Goal: Transaction & Acquisition: Book appointment/travel/reservation

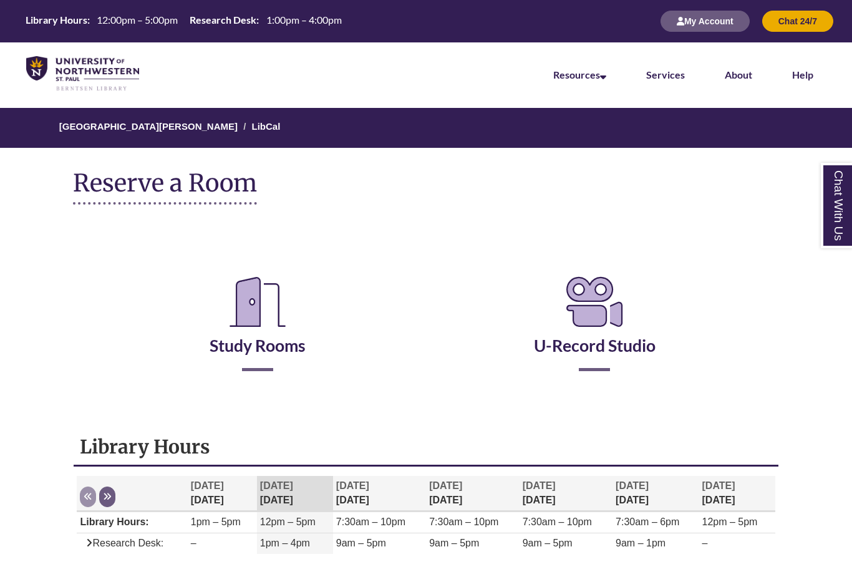
click at [244, 357] on h2 "Study Rooms" at bounding box center [257, 319] width 319 height 104
click at [256, 339] on link "Study Rooms" at bounding box center [258, 329] width 96 height 51
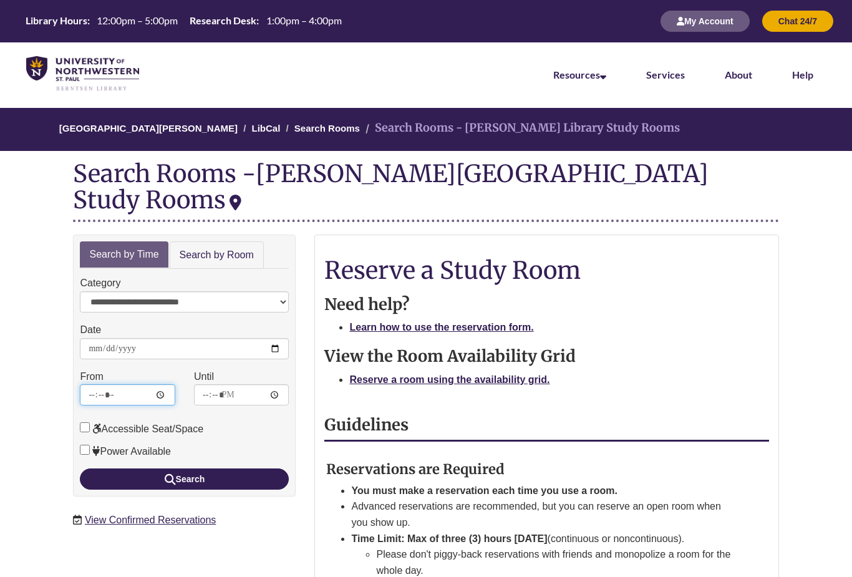
click at [118, 384] on input "*****" at bounding box center [127, 394] width 95 height 21
type input "*****"
click at [233, 384] on input "*****" at bounding box center [241, 394] width 95 height 21
type input "*****"
click at [226, 241] on link "Search by Room" at bounding box center [217, 255] width 94 height 28
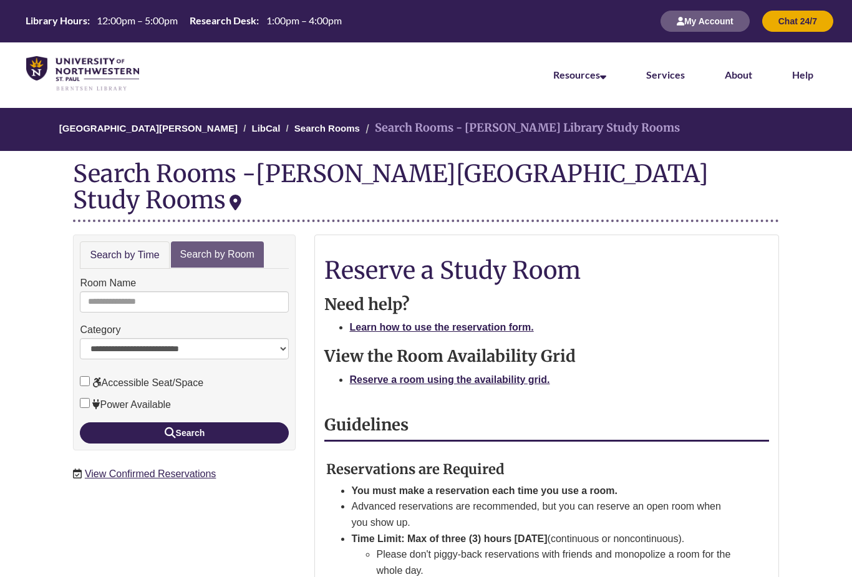
click at [98, 241] on div "**********" at bounding box center [184, 342] width 223 height 216
click at [461, 340] on div "Reserve a Study Room Need help? Learn how to use the reservation form. View the…" at bounding box center [546, 529] width 444 height 545
click at [423, 374] on strong "Reserve a room using the availability grid." at bounding box center [449, 379] width 200 height 11
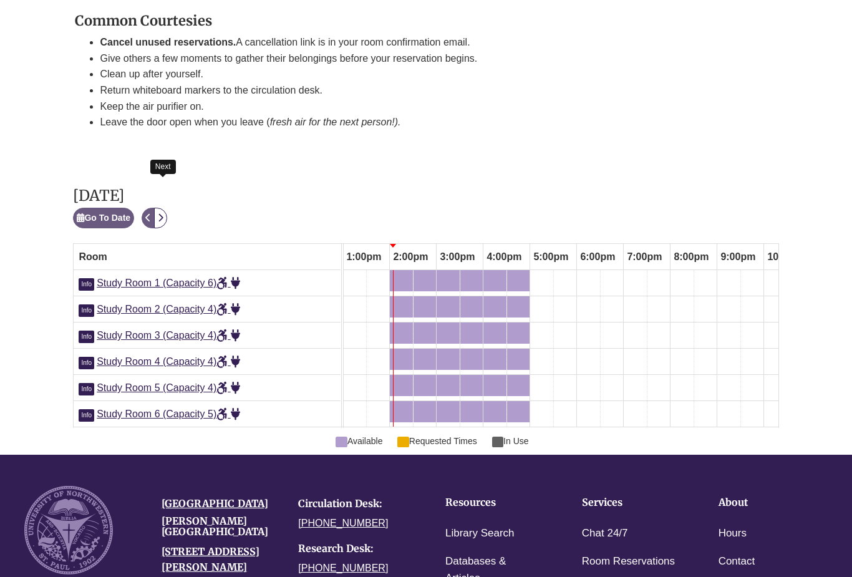
scroll to position [572, 0]
click at [160, 213] on icon "Next" at bounding box center [161, 217] width 6 height 9
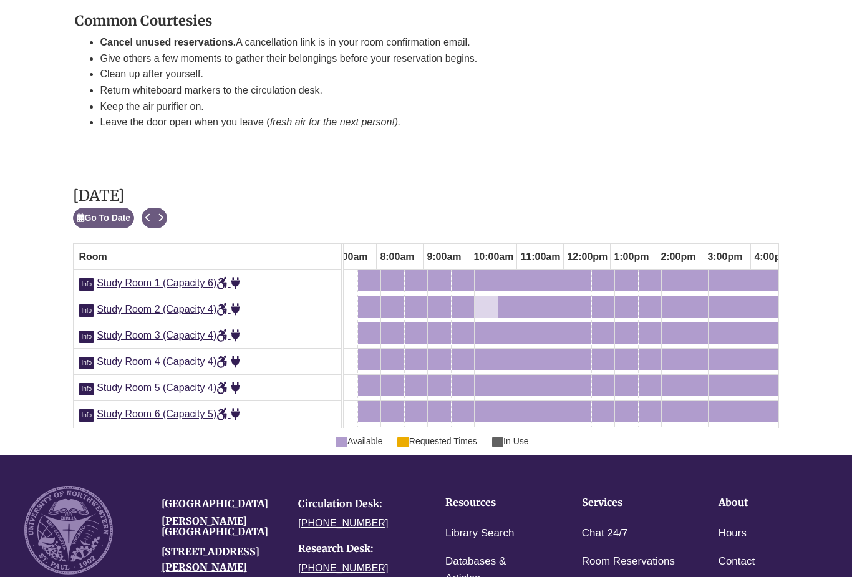
scroll to position [0, 0]
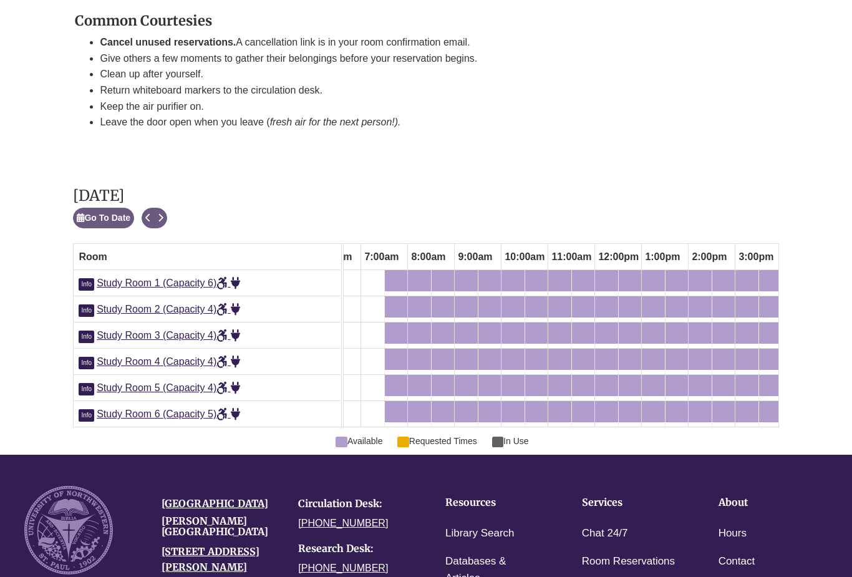
click at [85, 409] on span "Info" at bounding box center [87, 415] width 16 height 12
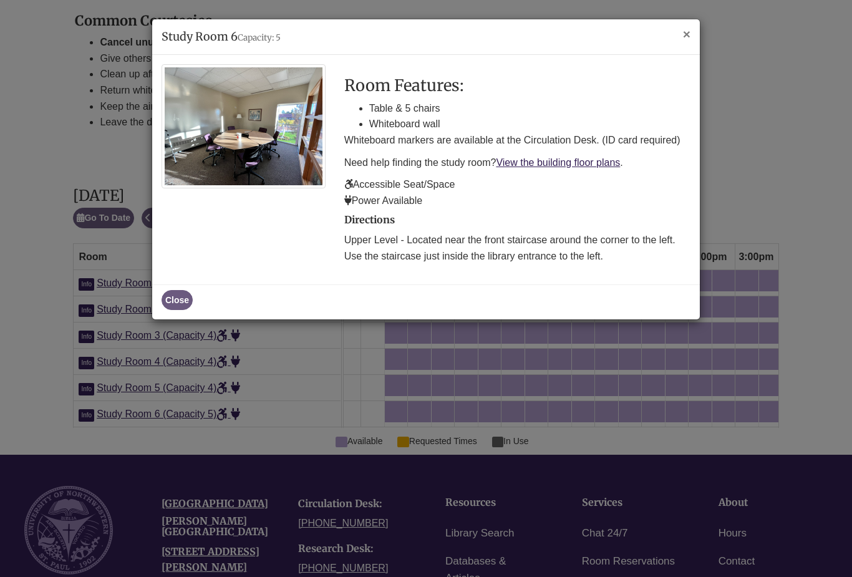
click at [687, 38] on span "×" at bounding box center [686, 34] width 7 height 14
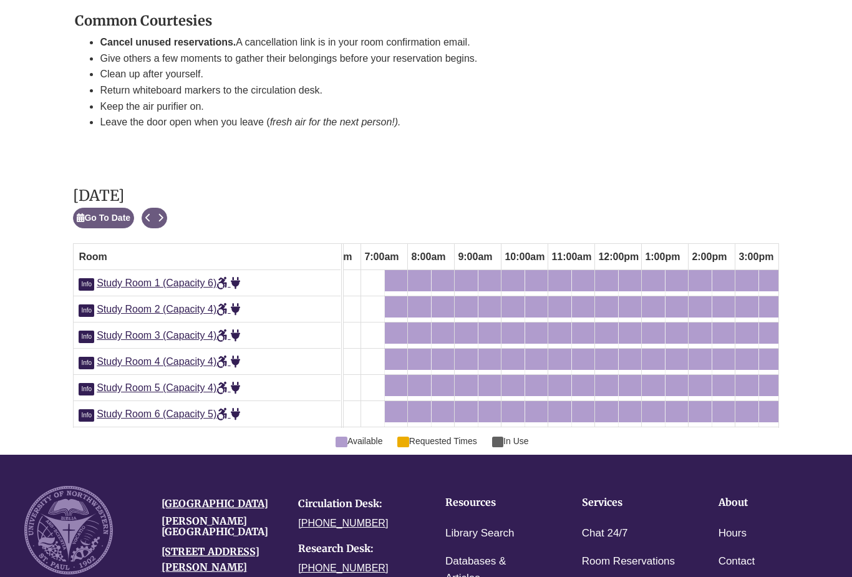
click at [87, 383] on span "Info" at bounding box center [87, 389] width 16 height 12
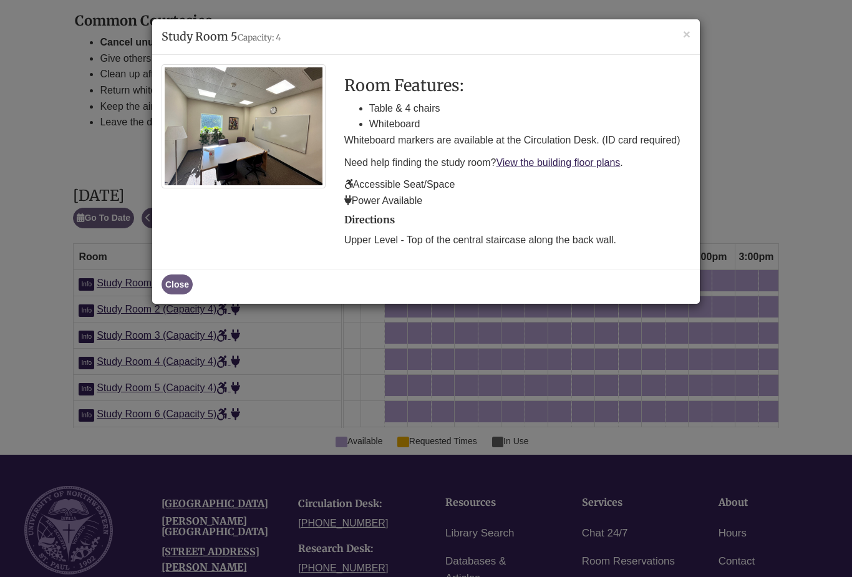
click at [679, 39] on h4 "Study Room 5 Capacity: 4" at bounding box center [426, 37] width 529 height 16
click at [684, 35] on span "×" at bounding box center [686, 34] width 7 height 14
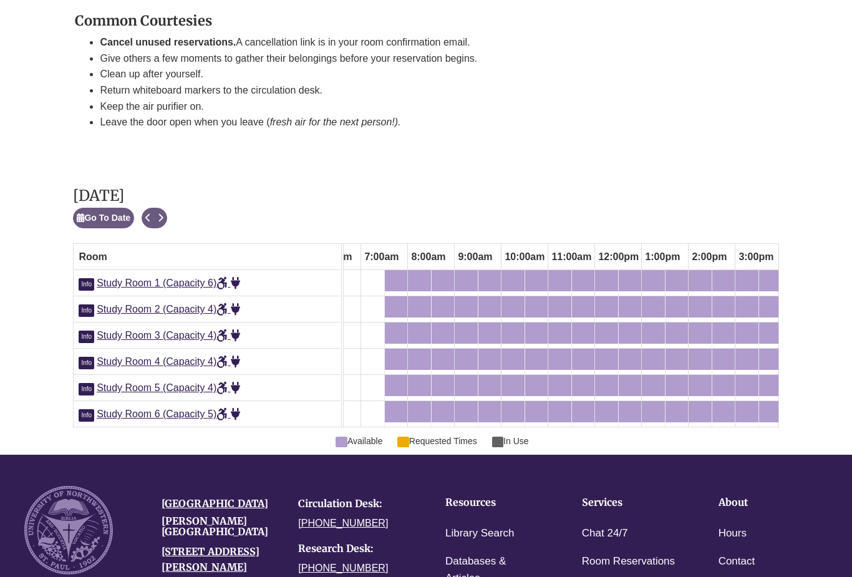
click at [85, 357] on span "Info" at bounding box center [87, 363] width 16 height 12
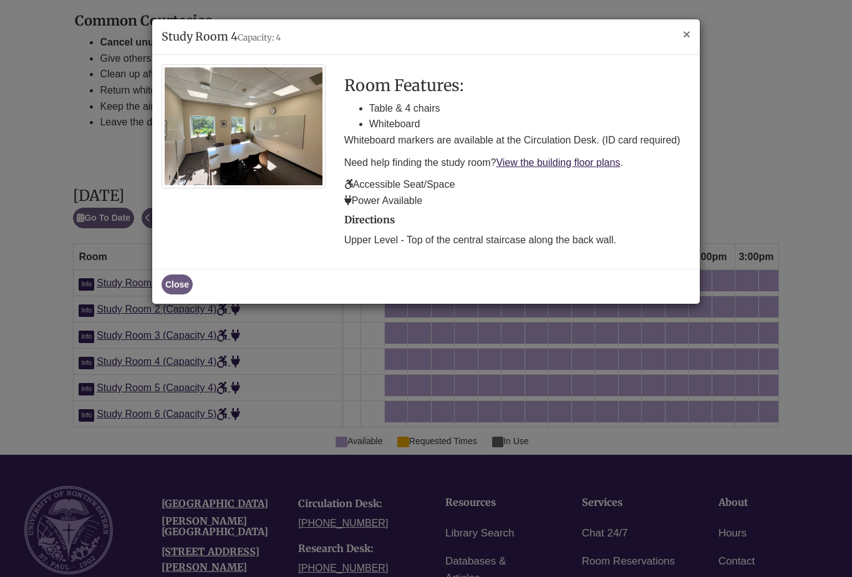
click at [683, 36] on span "×" at bounding box center [686, 34] width 7 height 14
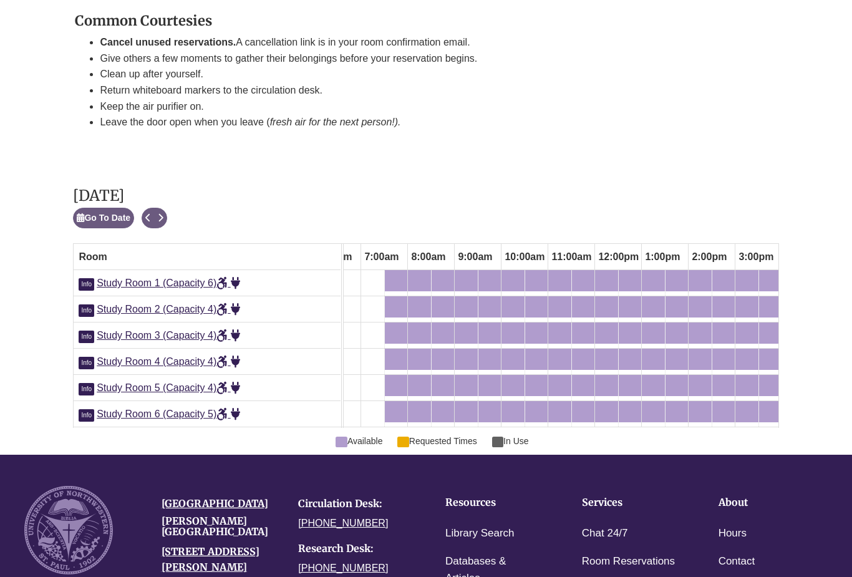
click at [85, 331] on span "Info" at bounding box center [87, 337] width 16 height 12
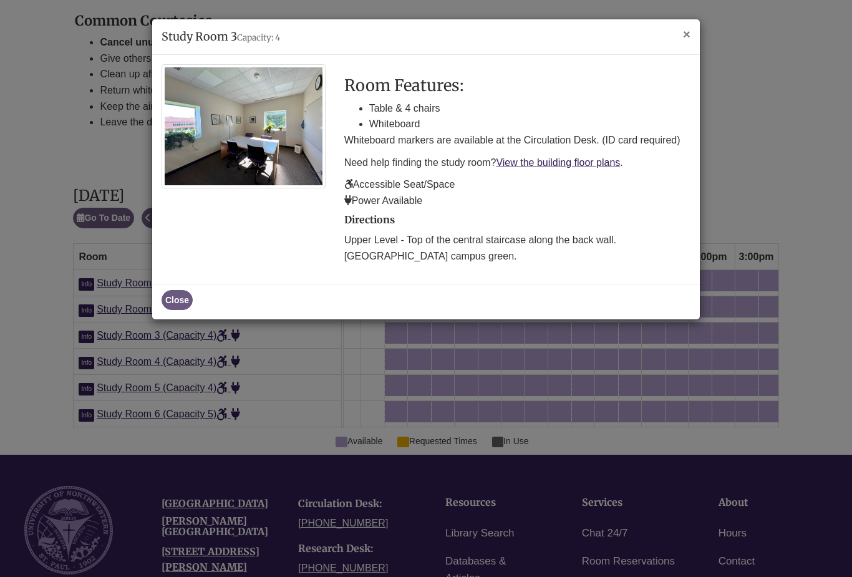
click at [687, 36] on span "×" at bounding box center [686, 34] width 7 height 14
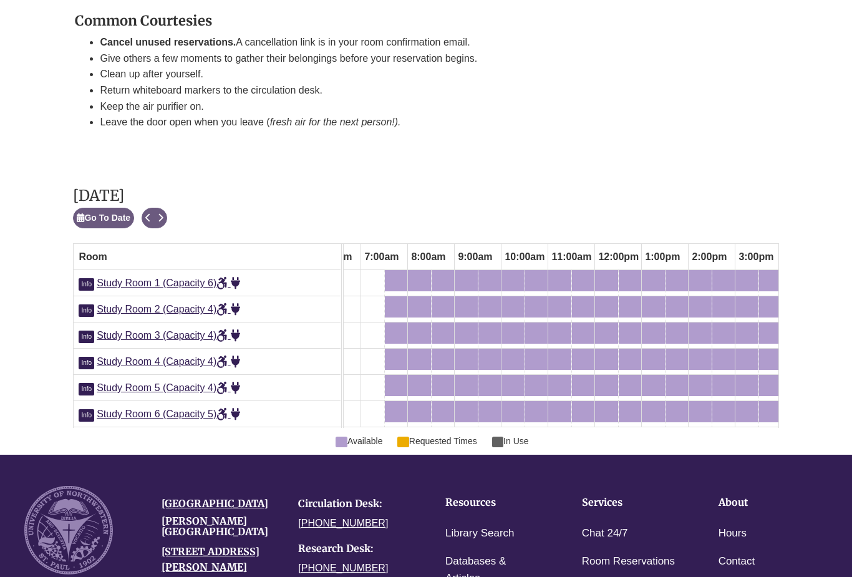
click at [86, 331] on span "Info" at bounding box center [87, 337] width 16 height 12
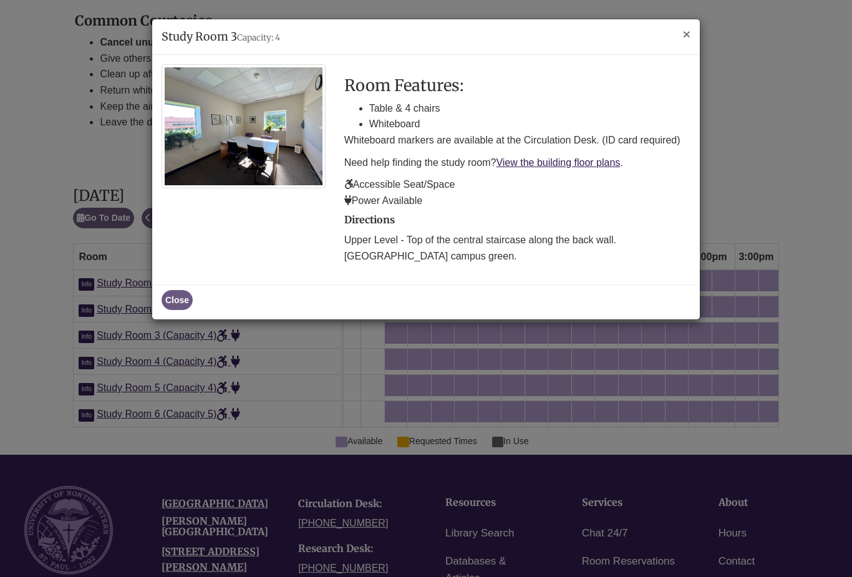
click at [684, 38] on span "×" at bounding box center [686, 34] width 7 height 14
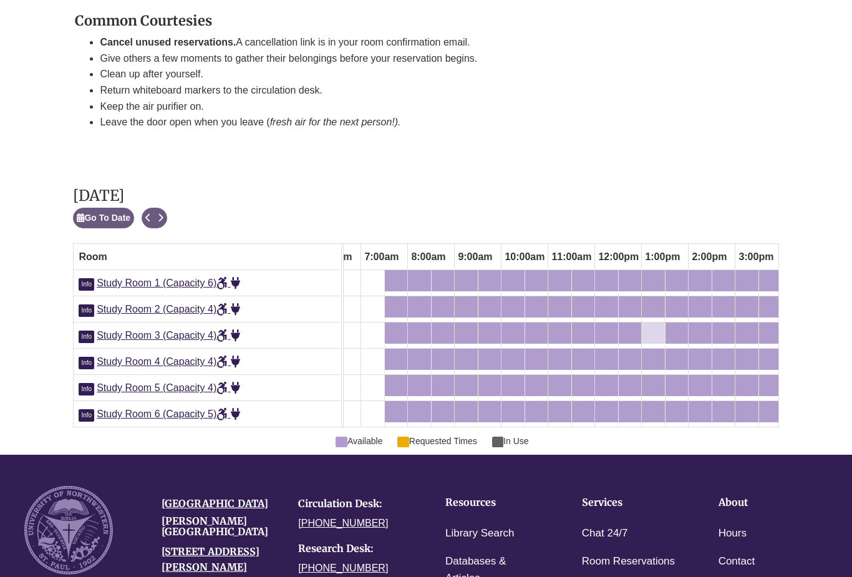
click at [647, 326] on div "1:00pm Tuesday, September 2, 2025 - Study Room 3 - Available" at bounding box center [645, 333] width 5 height 14
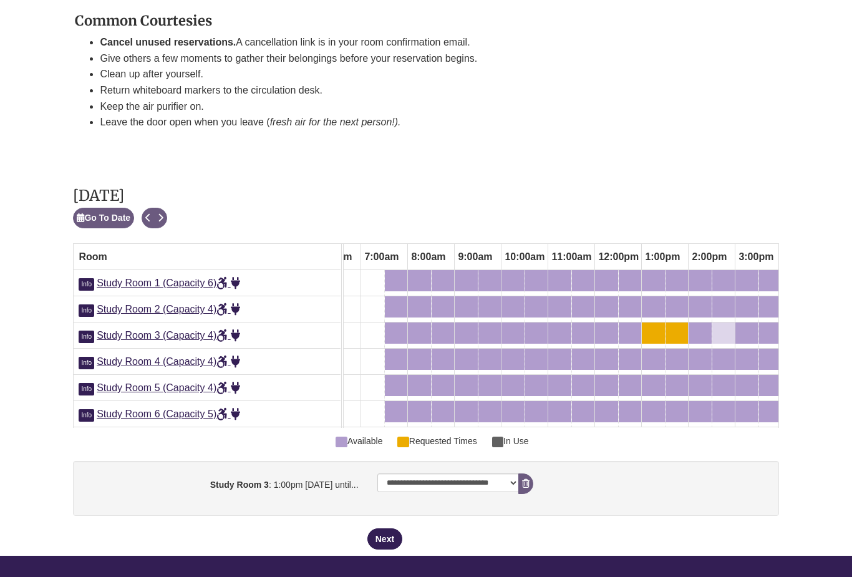
click at [725, 326] on div "2:30pm Tuesday, September 2, 2025 - Study Room 3 - Available" at bounding box center [723, 333] width 20 height 14
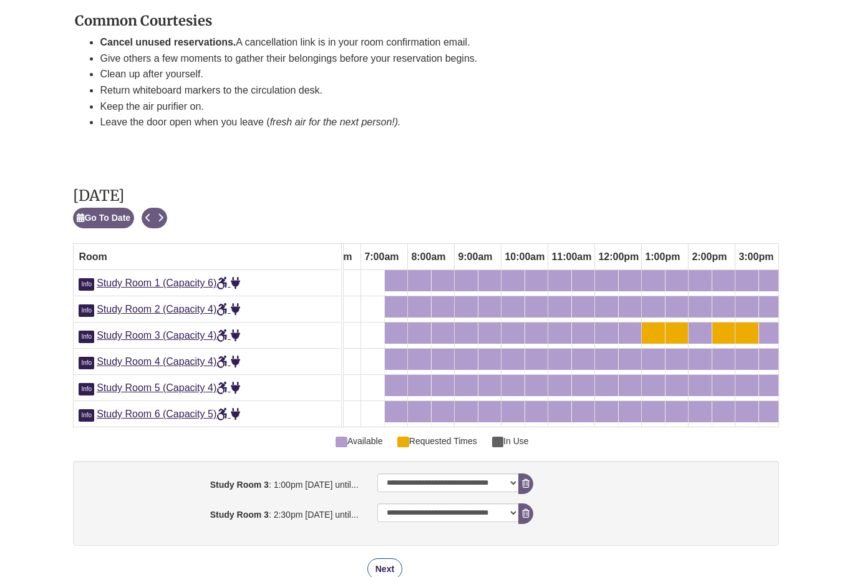
click at [381, 558] on button "Next" at bounding box center [384, 568] width 35 height 21
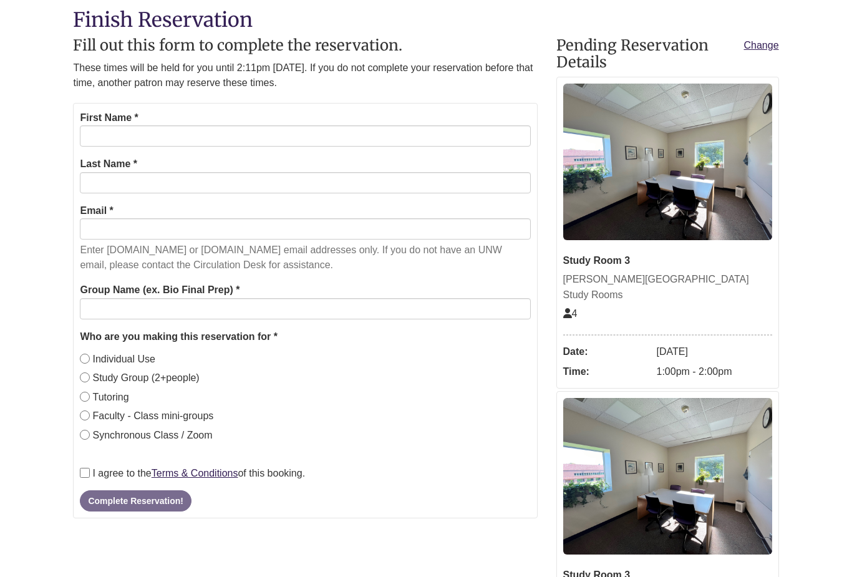
scroll to position [118, 0]
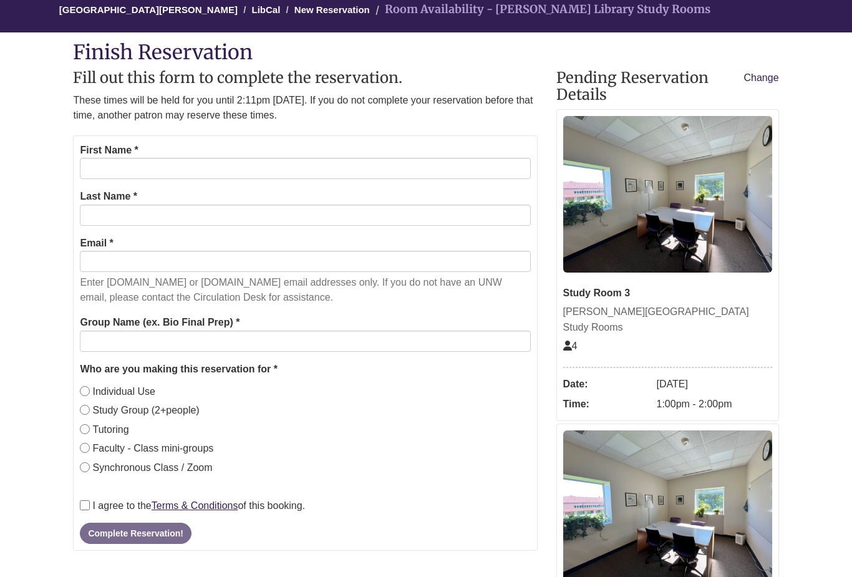
click at [758, 76] on link "Change" at bounding box center [761, 78] width 35 height 16
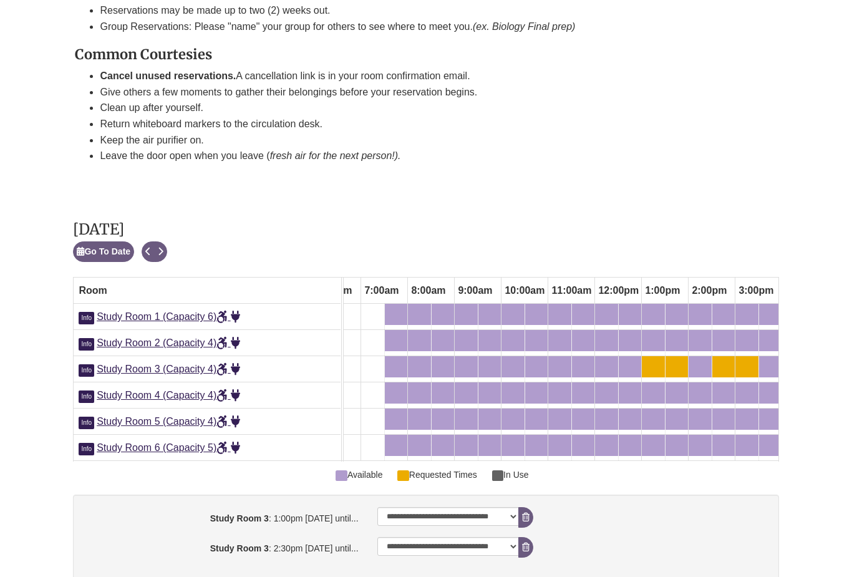
scroll to position [556, 0]
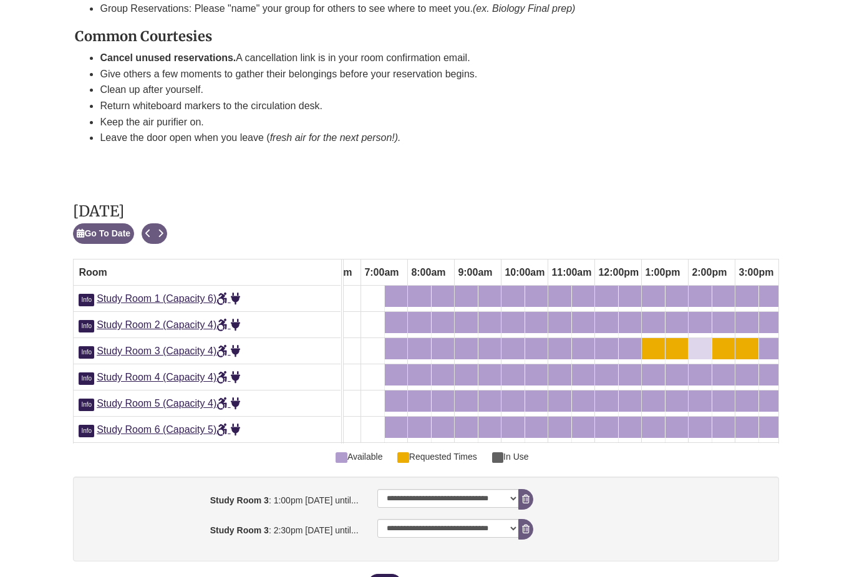
click at [705, 342] on div "2:00pm Tuesday, September 2, 2025 - Study Room 3 - Available" at bounding box center [700, 349] width 21 height 14
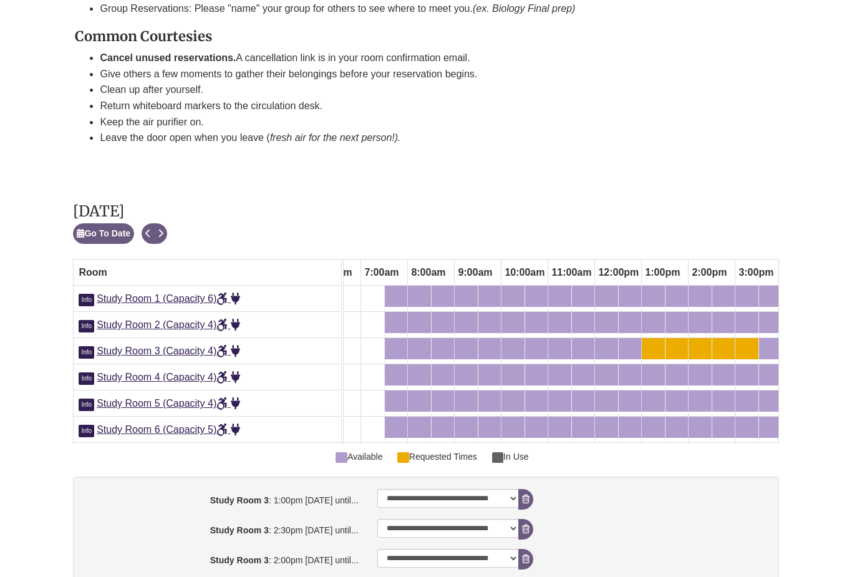
click at [748, 342] on div "3:00pm Tuesday, September 2, 2025 - Study Room 3 - Available" at bounding box center [747, 349] width 21 height 14
click at [728, 342] on div "2:30pm Tuesday, September 2, 2025 - Study Room 3 - Available" at bounding box center [723, 349] width 20 height 14
click at [703, 342] on div "2:00pm Tuesday, September 2, 2025 - Study Room 3 - Available" at bounding box center [700, 349] width 21 height 14
click at [743, 342] on div "3:00pm Tuesday, September 2, 2025 - Study Room 3 - Requested Times" at bounding box center [747, 349] width 21 height 14
click at [645, 342] on div "1:00pm Tuesday, September 2, 2025 - Study Room 3 - Available" at bounding box center [645, 349] width 5 height 14
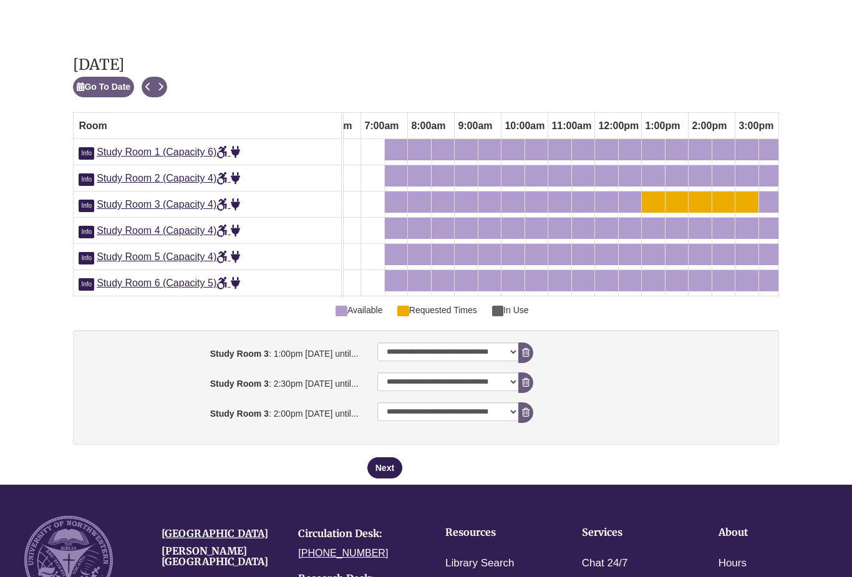
scroll to position [703, 0]
select select "**********"
click at [528, 408] on icon "booking form" at bounding box center [525, 412] width 7 height 9
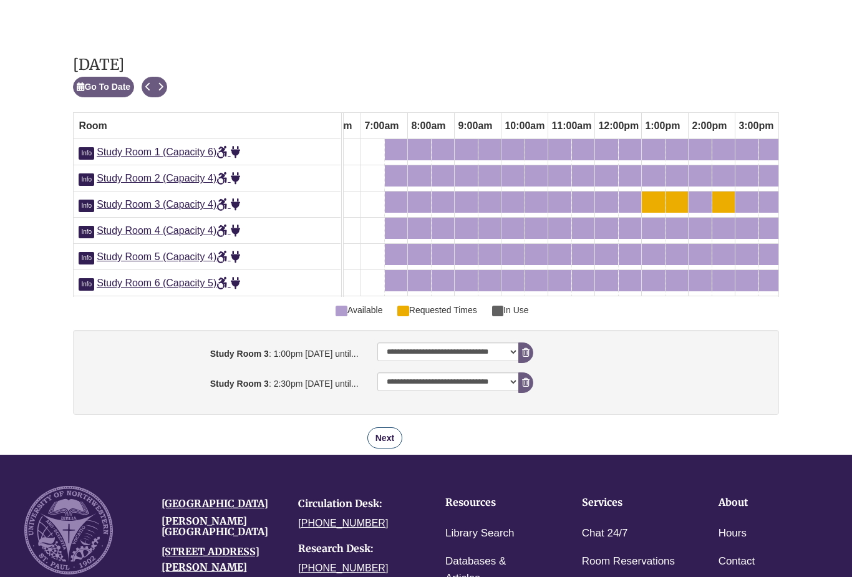
click at [385, 427] on button "Next" at bounding box center [384, 437] width 35 height 21
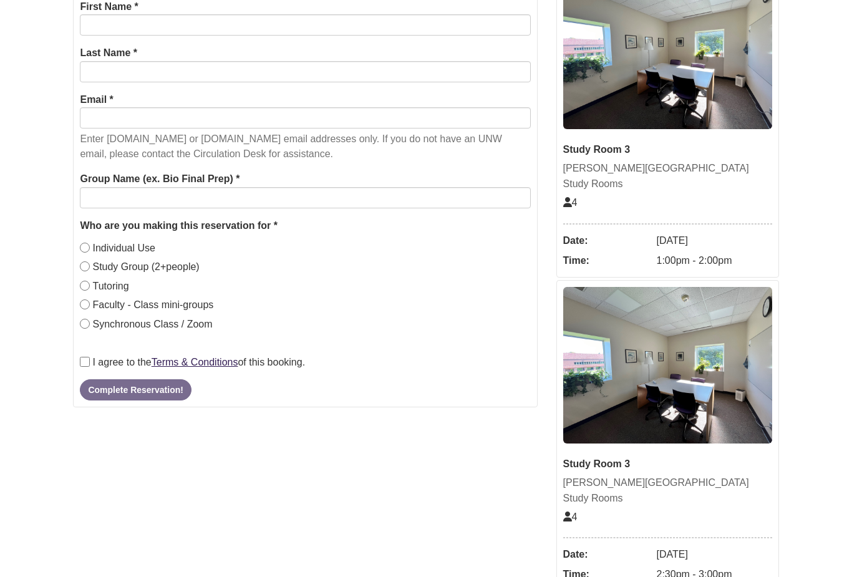
scroll to position [82, 0]
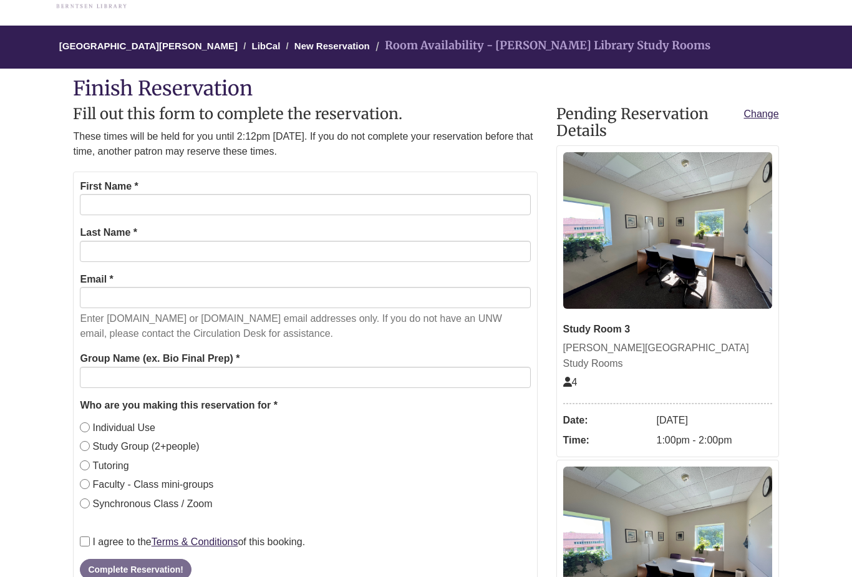
click at [764, 113] on link "Change" at bounding box center [761, 115] width 35 height 16
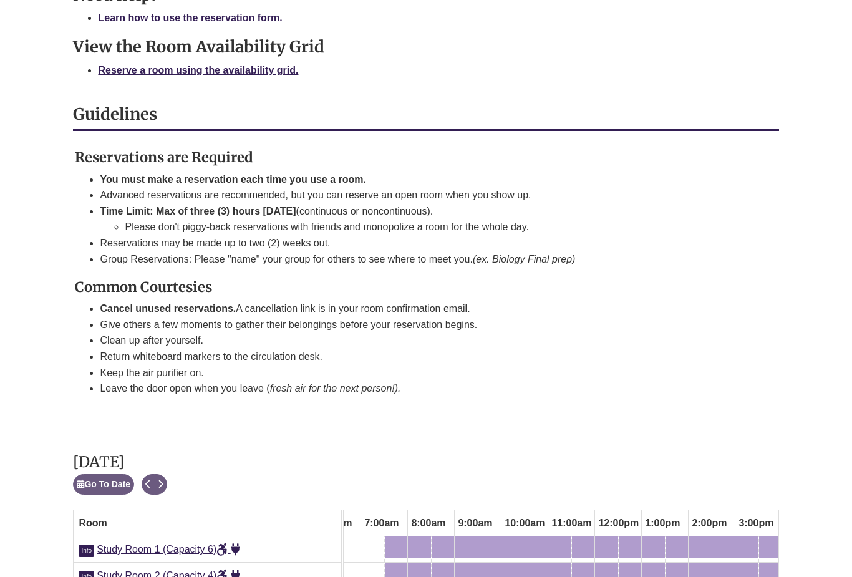
scroll to position [547, 0]
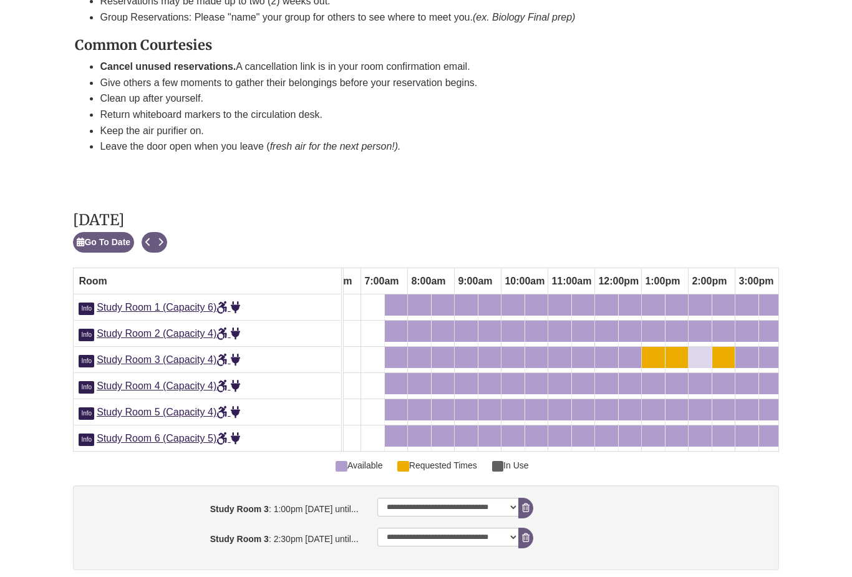
click at [705, 351] on div "2:00pm Tuesday, September 2, 2025 - Study Room 3 - Requested Times" at bounding box center [700, 358] width 21 height 14
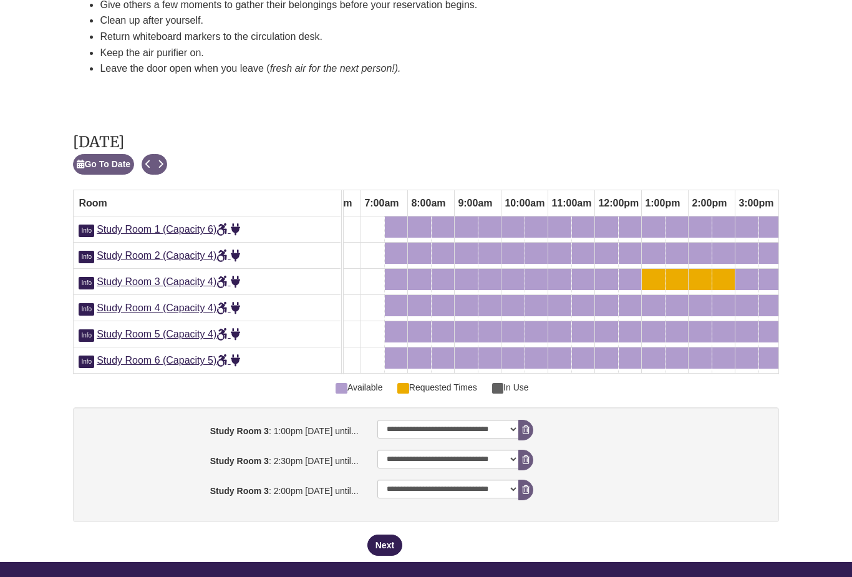
scroll to position [640, 0]
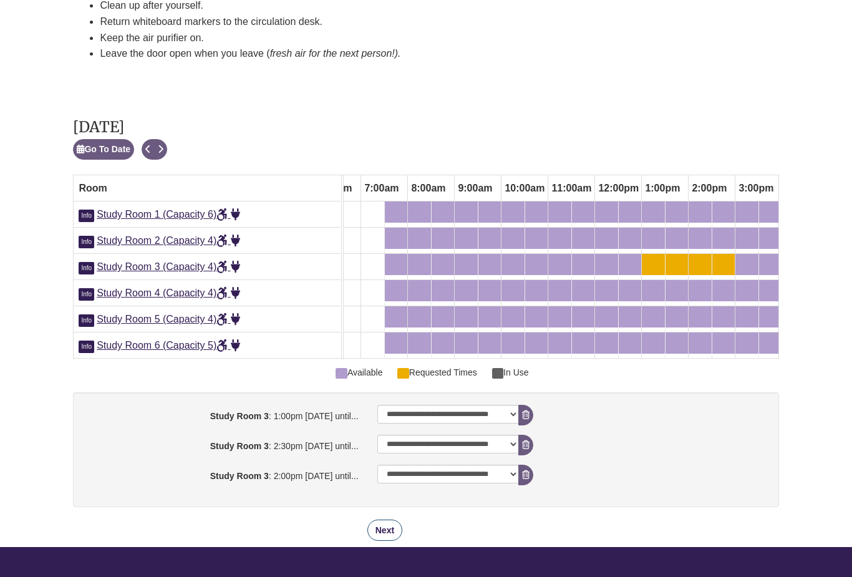
click at [381, 519] on button "Next" at bounding box center [384, 529] width 35 height 21
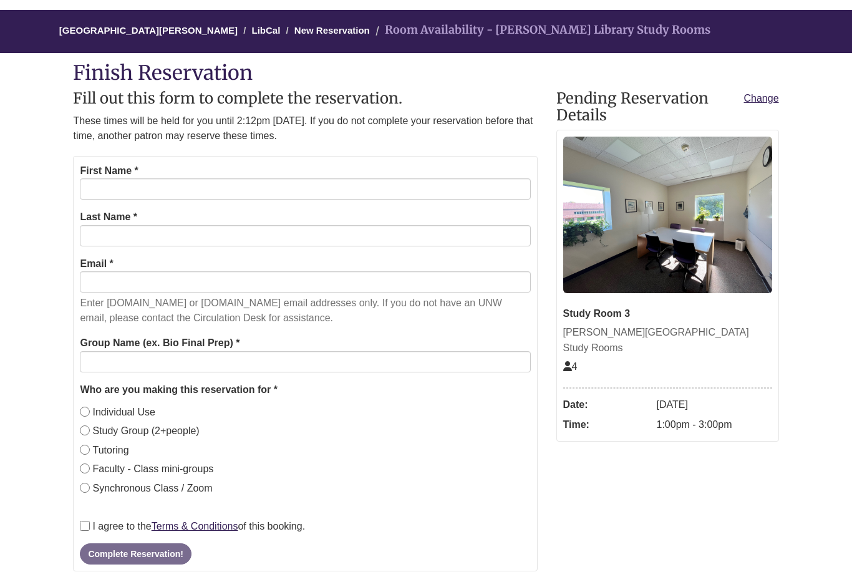
scroll to position [31, 0]
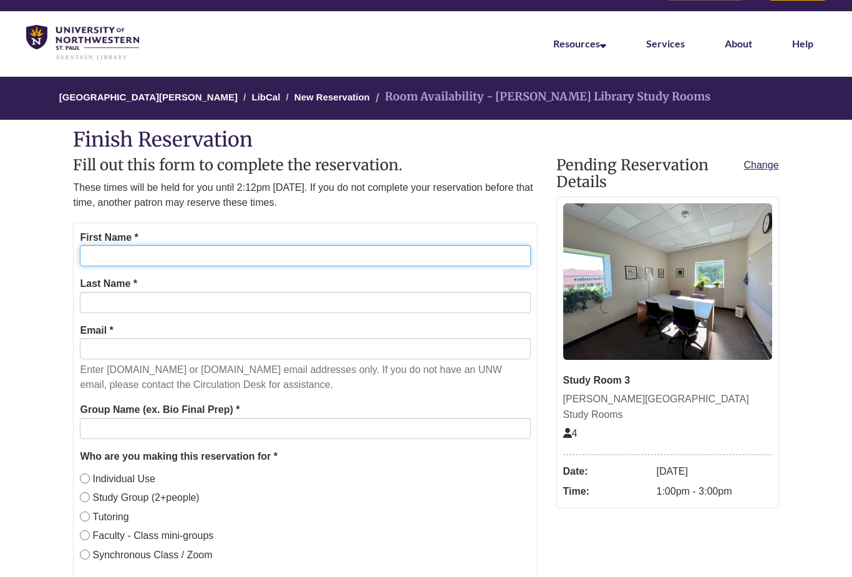
click at [111, 261] on input "First Name *" at bounding box center [305, 255] width 450 height 21
type input "******"
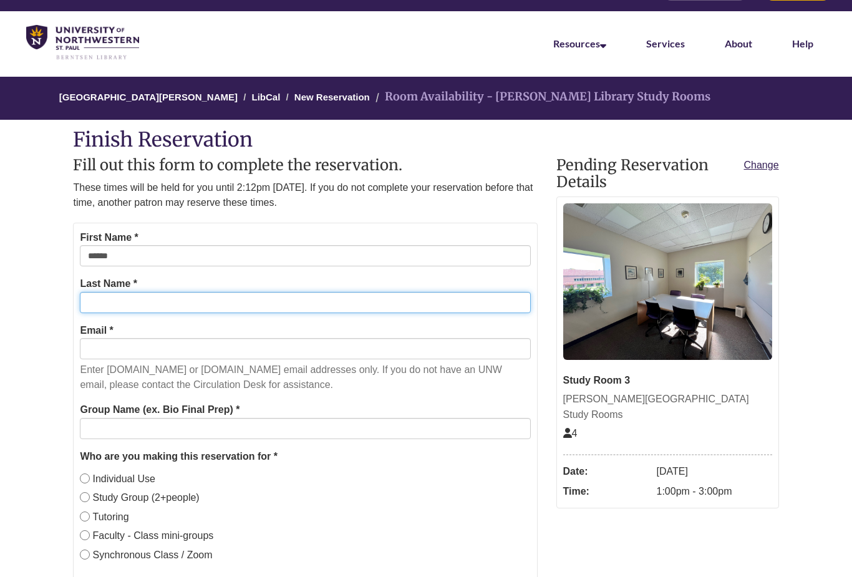
click at [157, 303] on input "Last Name *" at bounding box center [305, 302] width 450 height 21
type input "**********"
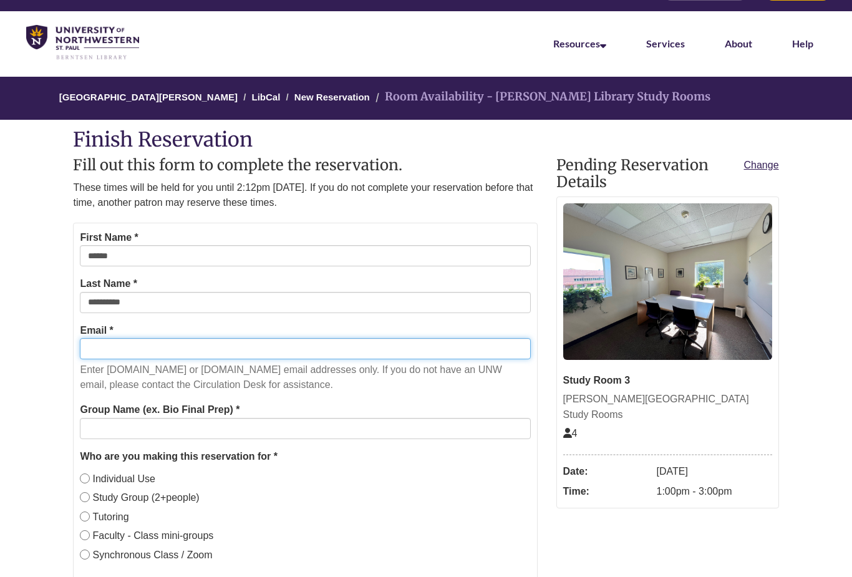
click at [136, 338] on input "Email *" at bounding box center [305, 348] width 450 height 21
type input "**********"
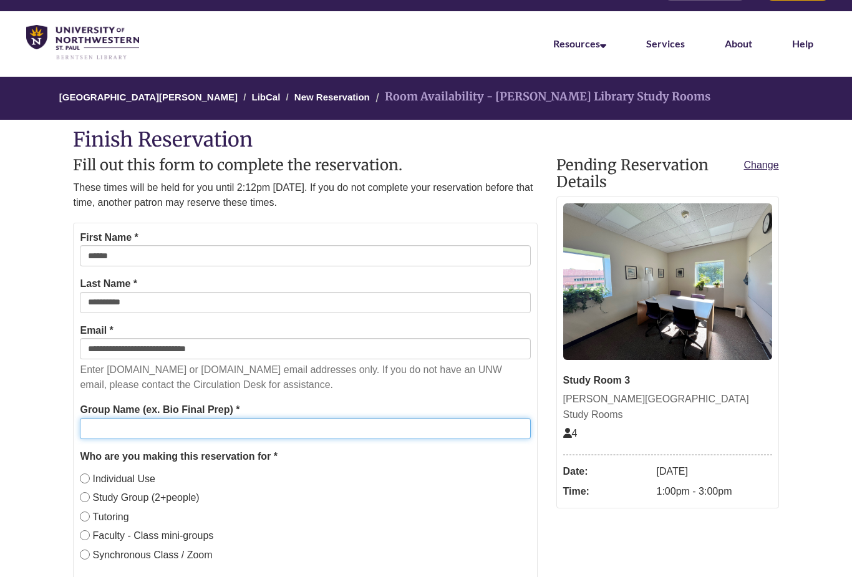
click at [118, 423] on input "Group Name (ex. Bio Final Prep) *" at bounding box center [305, 428] width 450 height 21
type input "*********"
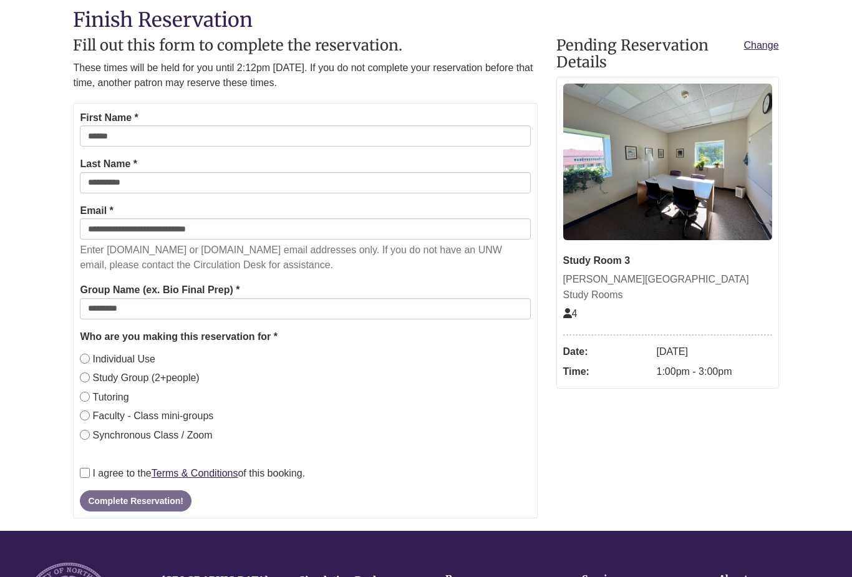
scroll to position [152, 0]
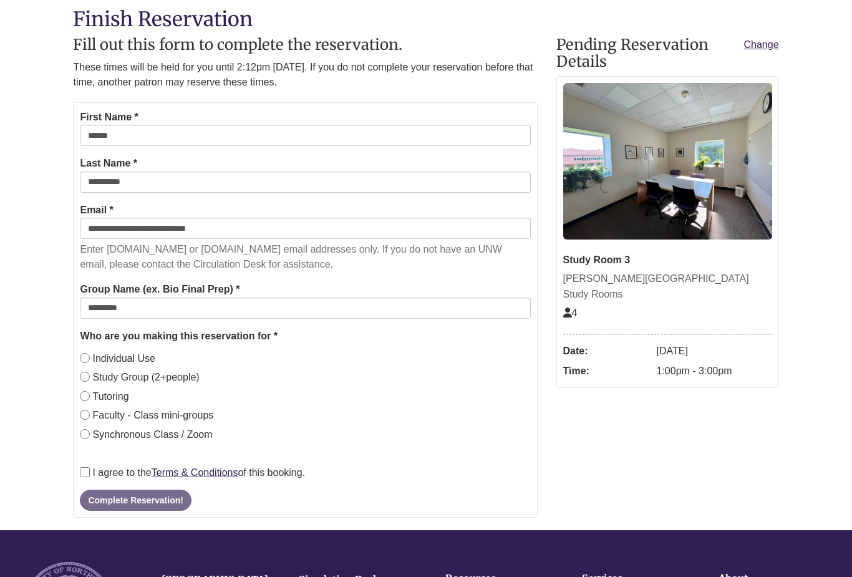
click at [87, 465] on label "I agree to the Terms & Conditions of this booking." at bounding box center [192, 473] width 225 height 16
click at [132, 501] on button "Complete Reservation!" at bounding box center [135, 500] width 111 height 21
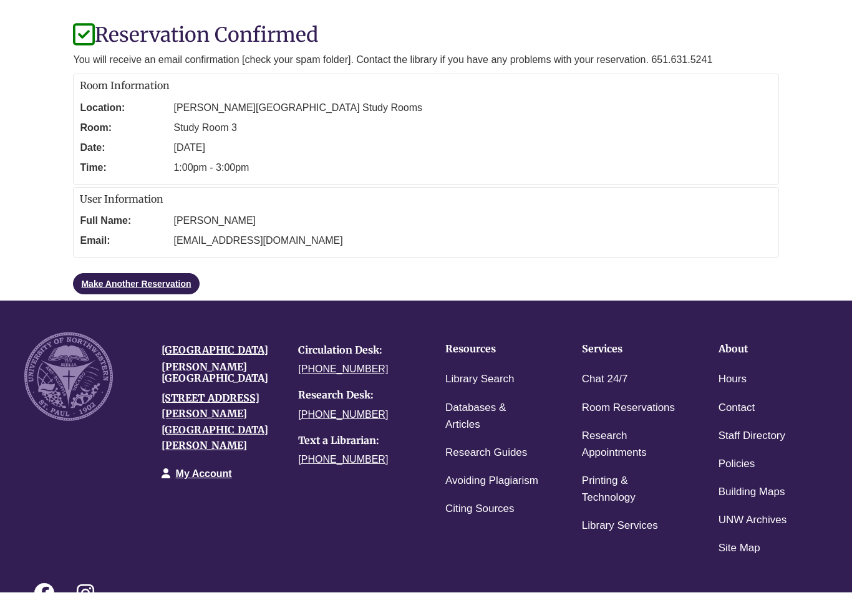
scroll to position [0, 0]
